Goal: Navigation & Orientation: Find specific page/section

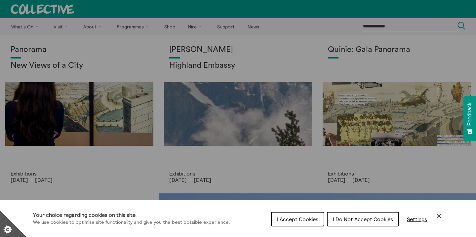
click at [307, 217] on span "I Accept Cookies" at bounding box center [297, 219] width 41 height 7
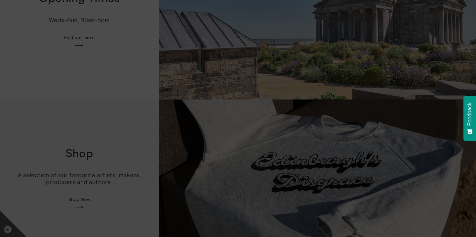
scroll to position [333, 0]
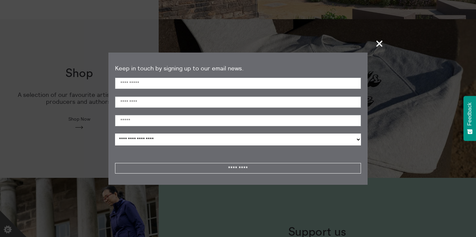
click at [377, 42] on span "+" at bounding box center [379, 43] width 19 height 19
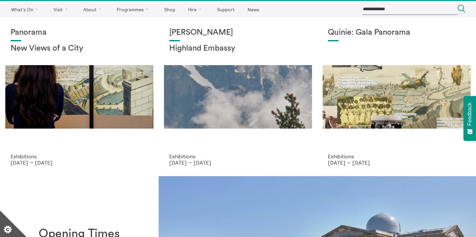
scroll to position [0, 0]
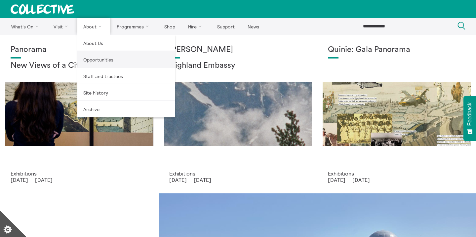
click at [99, 60] on link "Opportunities" at bounding box center [125, 59] width 97 height 17
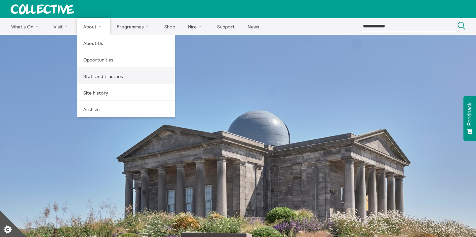
click at [100, 73] on link "Staff and trustees" at bounding box center [125, 76] width 97 height 17
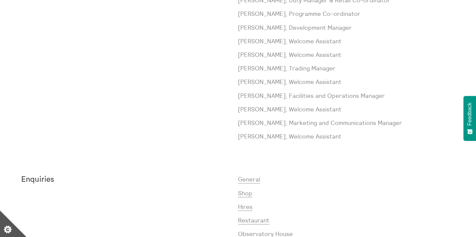
scroll to position [449, 0]
